Goal: Find specific page/section: Find specific page/section

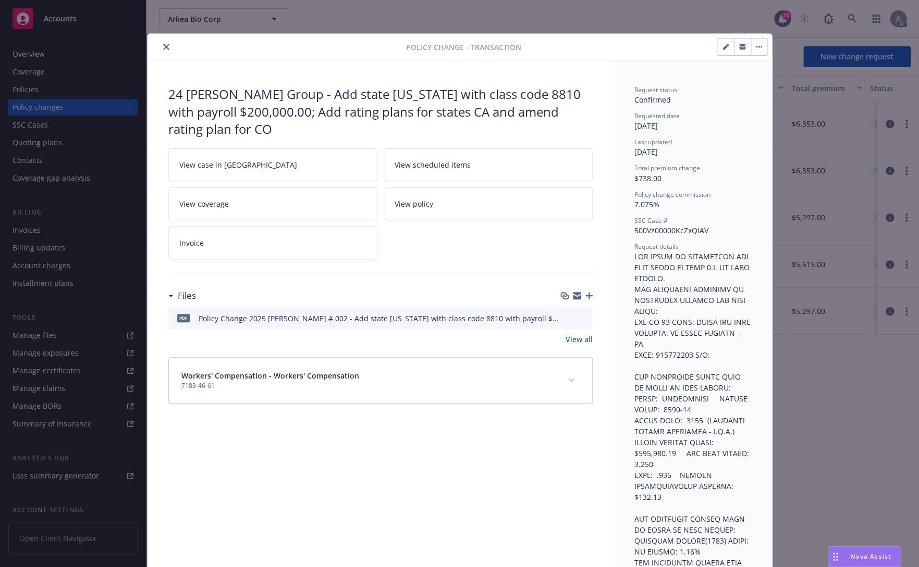
click at [163, 46] on icon "close" at bounding box center [166, 47] width 6 height 6
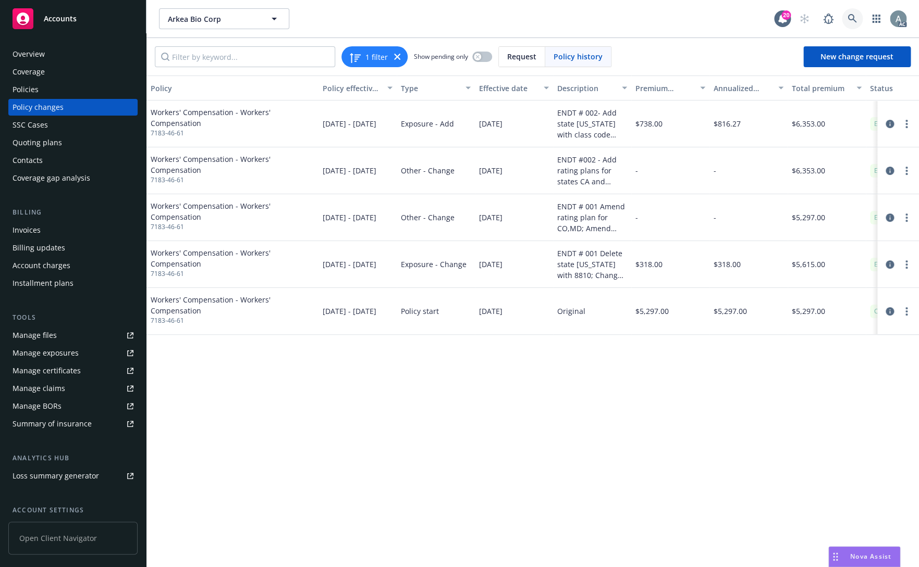
click at [851, 15] on icon at bounding box center [851, 18] width 9 height 9
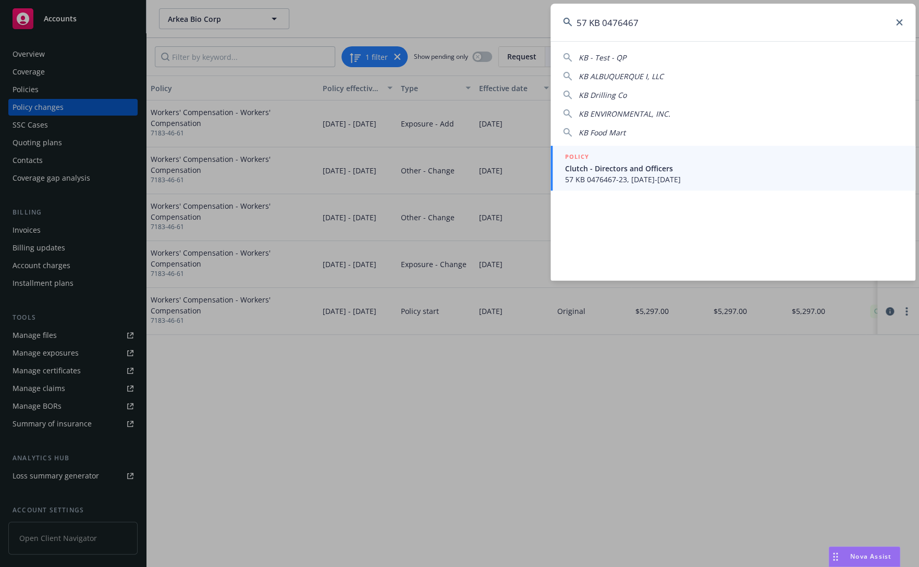
type input "57 KB 0476467"
click at [612, 170] on span "Clutch - Directors and Officers" at bounding box center [734, 168] width 338 height 11
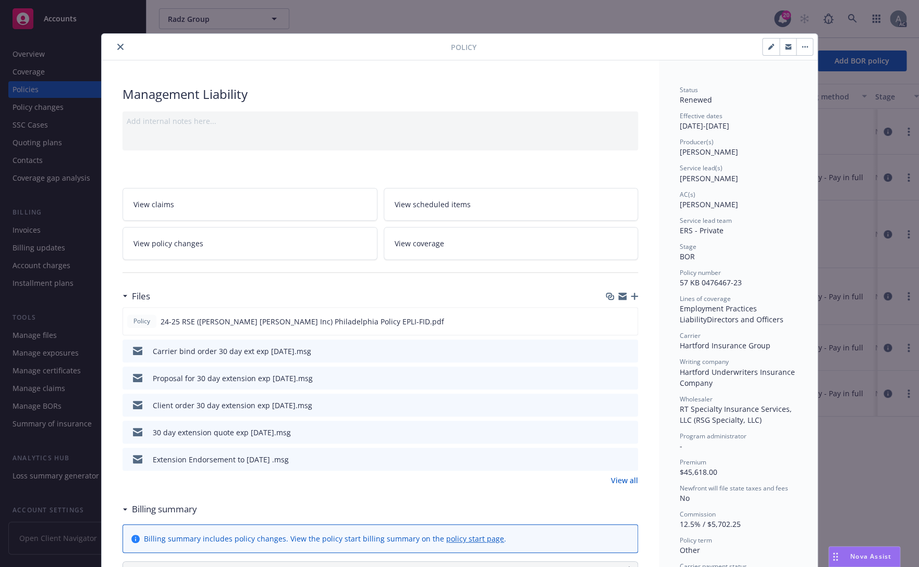
click at [114, 46] on button "close" at bounding box center [120, 47] width 13 height 13
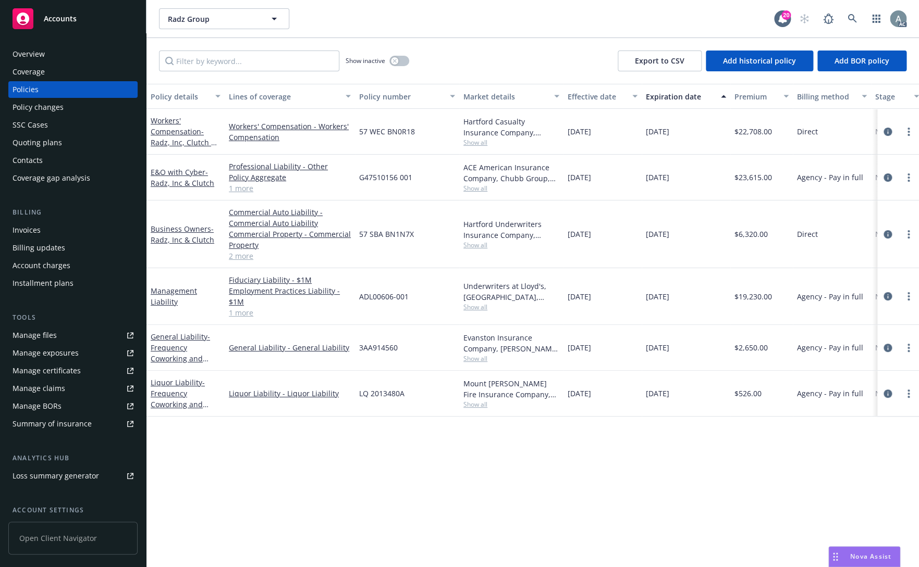
click at [46, 58] on div "Overview" at bounding box center [73, 54] width 121 height 17
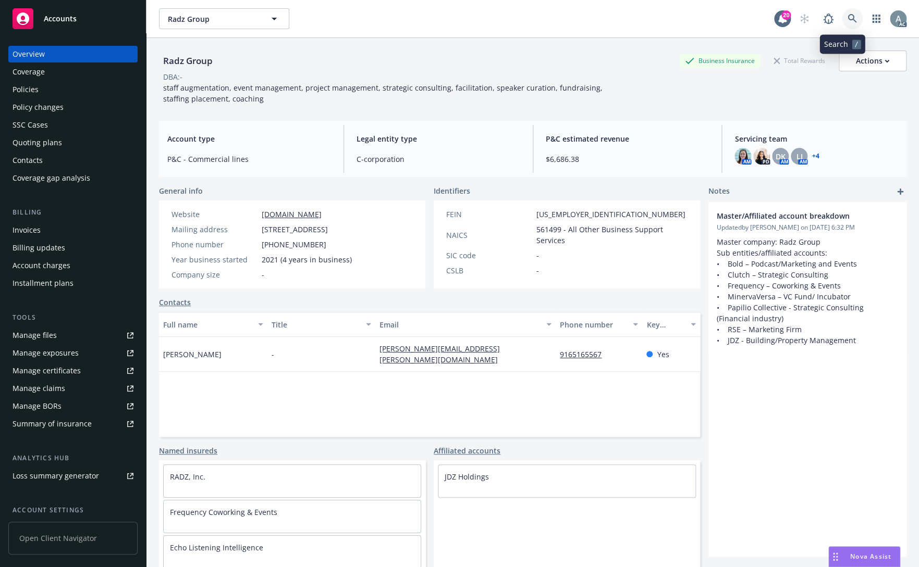
click at [847, 19] on icon at bounding box center [851, 18] width 9 height 9
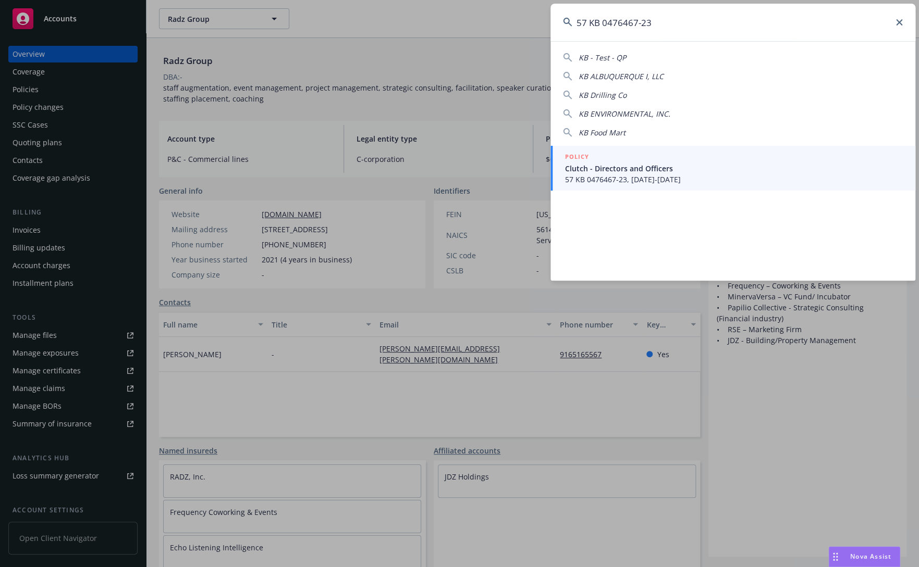
type input "57 KB 0476467-23"
click at [703, 169] on span "Clutch - Directors and Officers" at bounding box center [734, 168] width 338 height 11
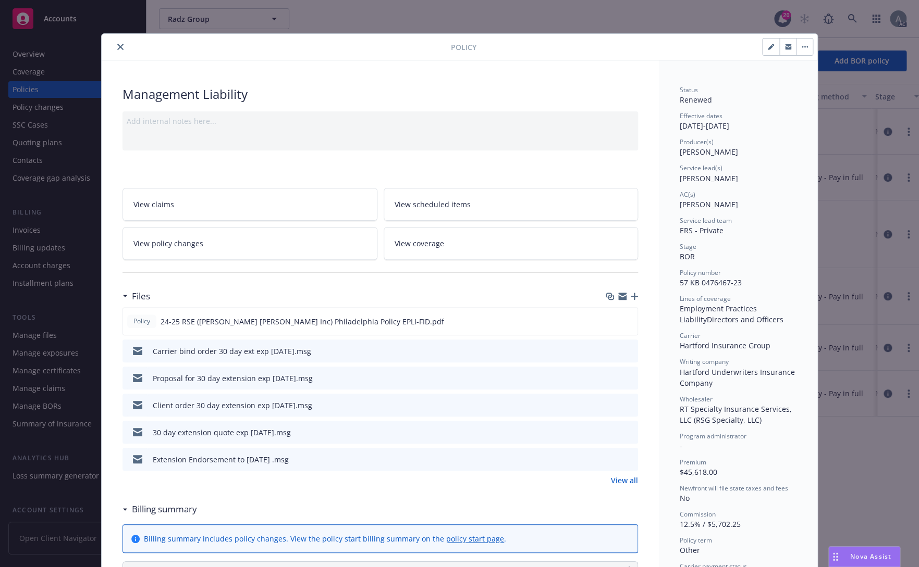
click at [114, 44] on button "close" at bounding box center [120, 47] width 13 height 13
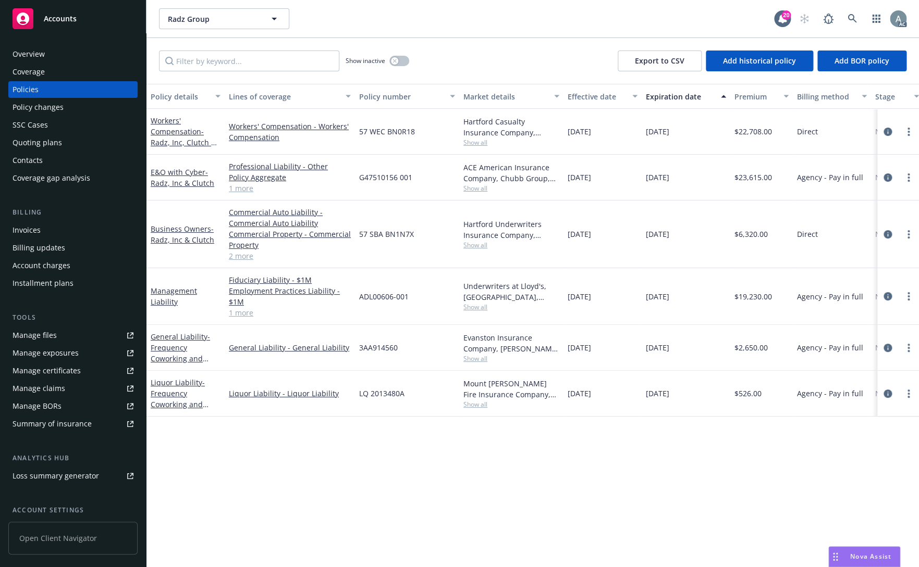
click at [36, 55] on div "Overview" at bounding box center [29, 54] width 32 height 17
